Goal: Find specific page/section

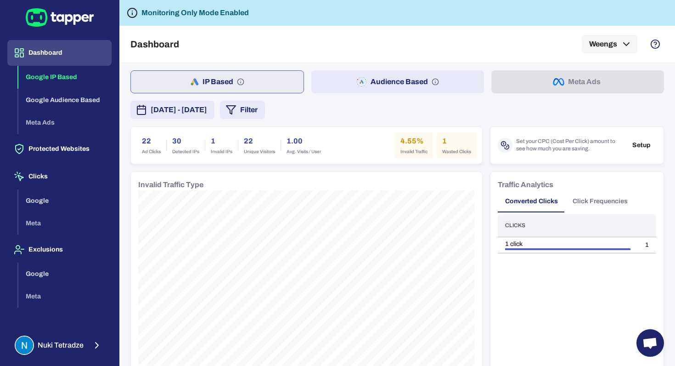
scroll to position [24, 0]
click at [410, 153] on span "Invalid Traffic" at bounding box center [414, 151] width 27 height 6
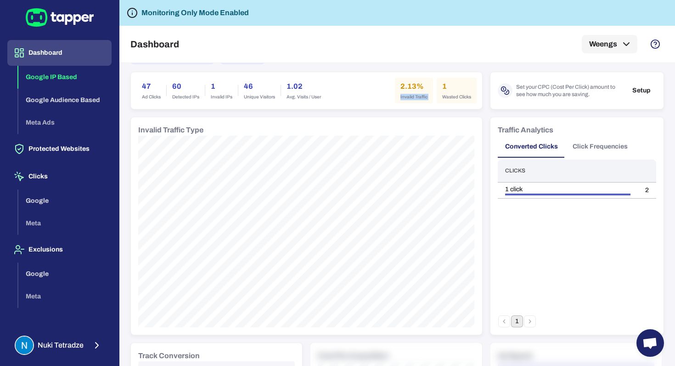
scroll to position [61, 0]
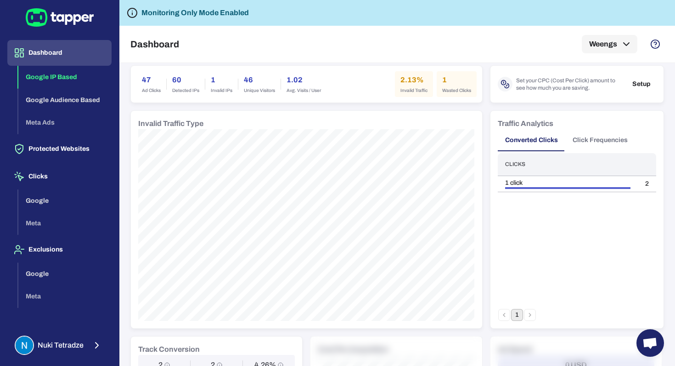
click at [153, 124] on h6 "Invalid Traffic Type" at bounding box center [170, 123] width 65 height 11
